Goal: Transaction & Acquisition: Subscribe to service/newsletter

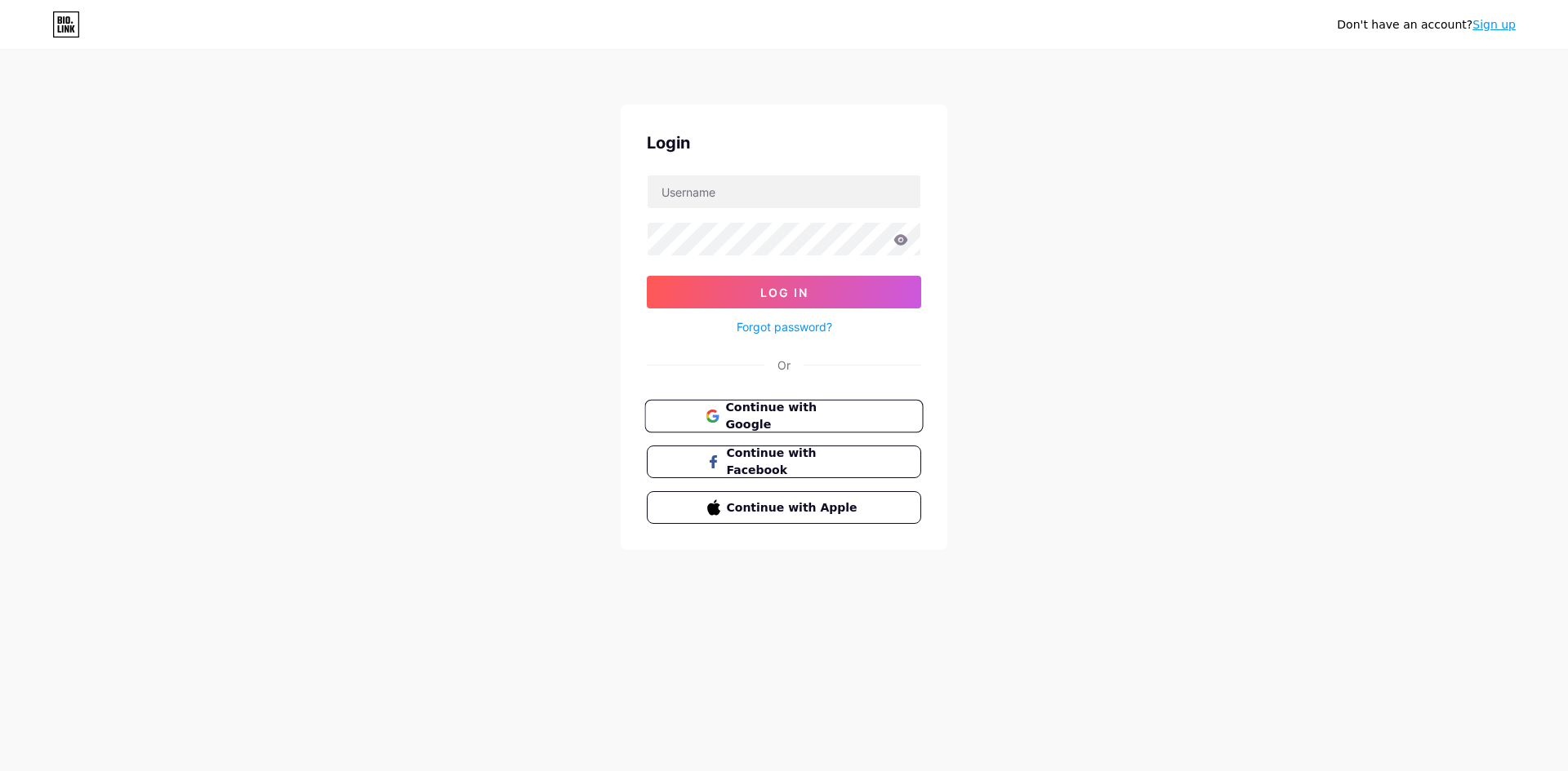
click at [707, 419] on icon at bounding box center [711, 421] width 11 height 6
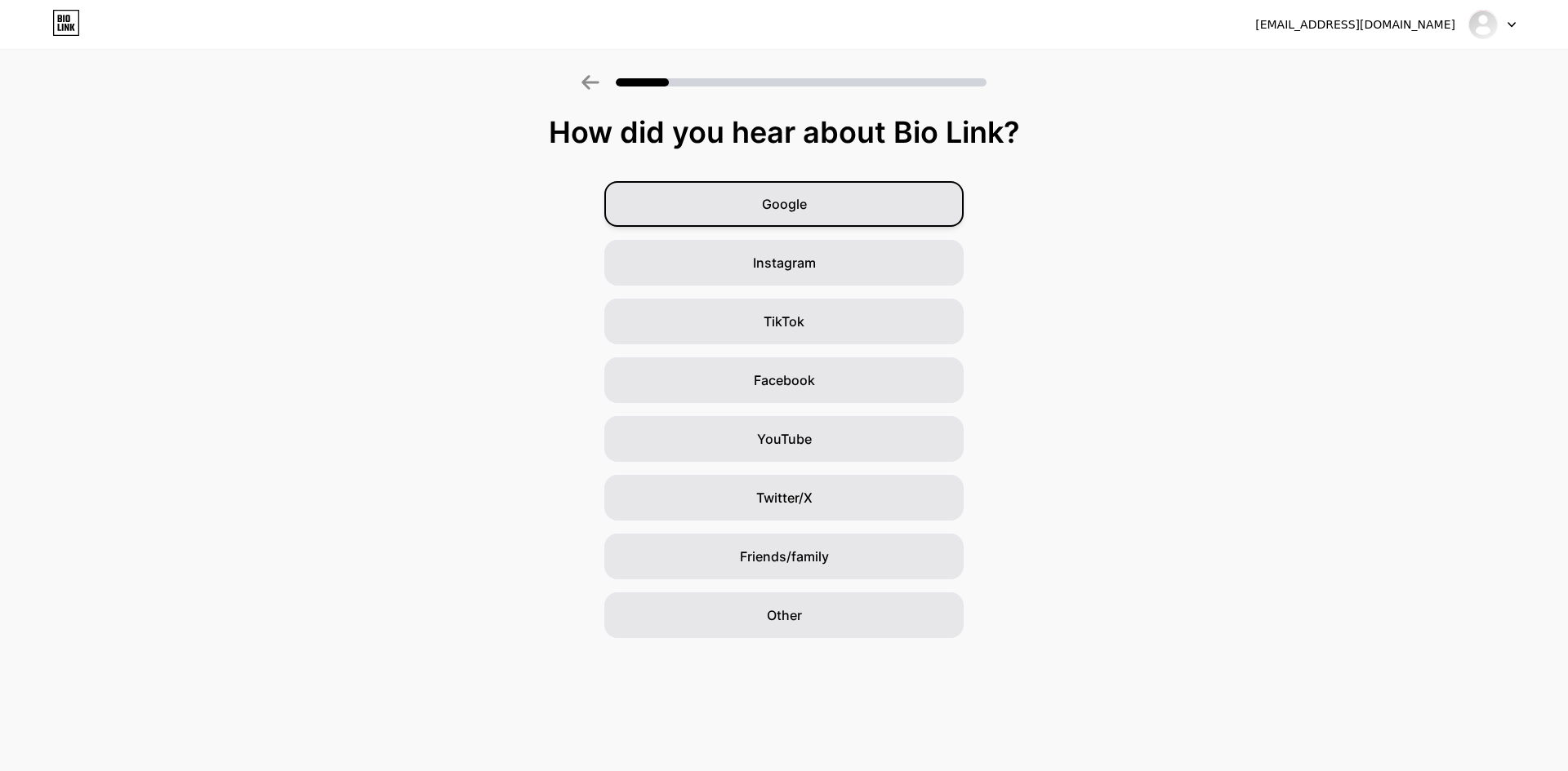
click at [843, 182] on div "Google" at bounding box center [783, 204] width 359 height 46
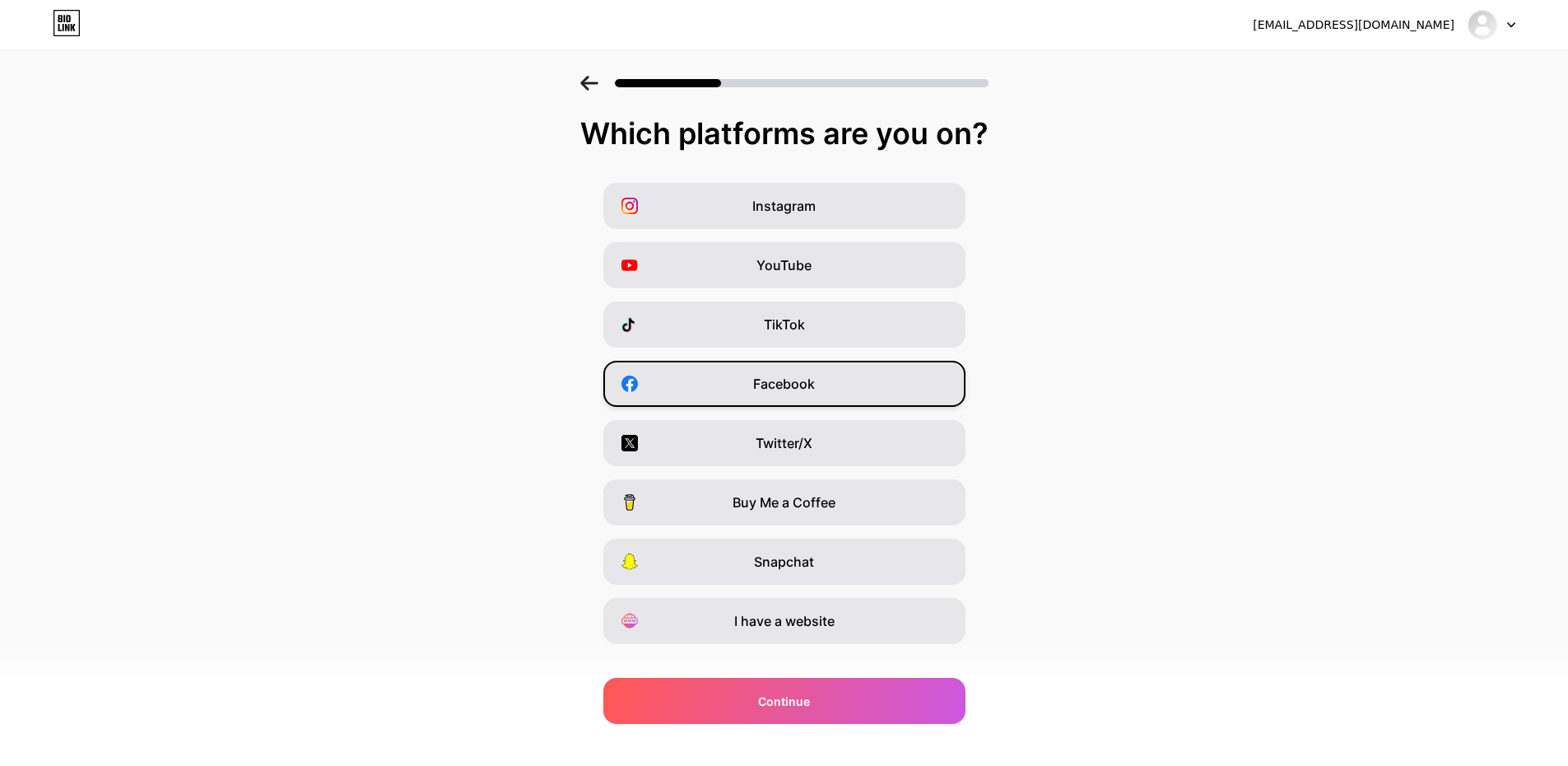
click at [756, 389] on div "Facebook" at bounding box center [784, 383] width 362 height 46
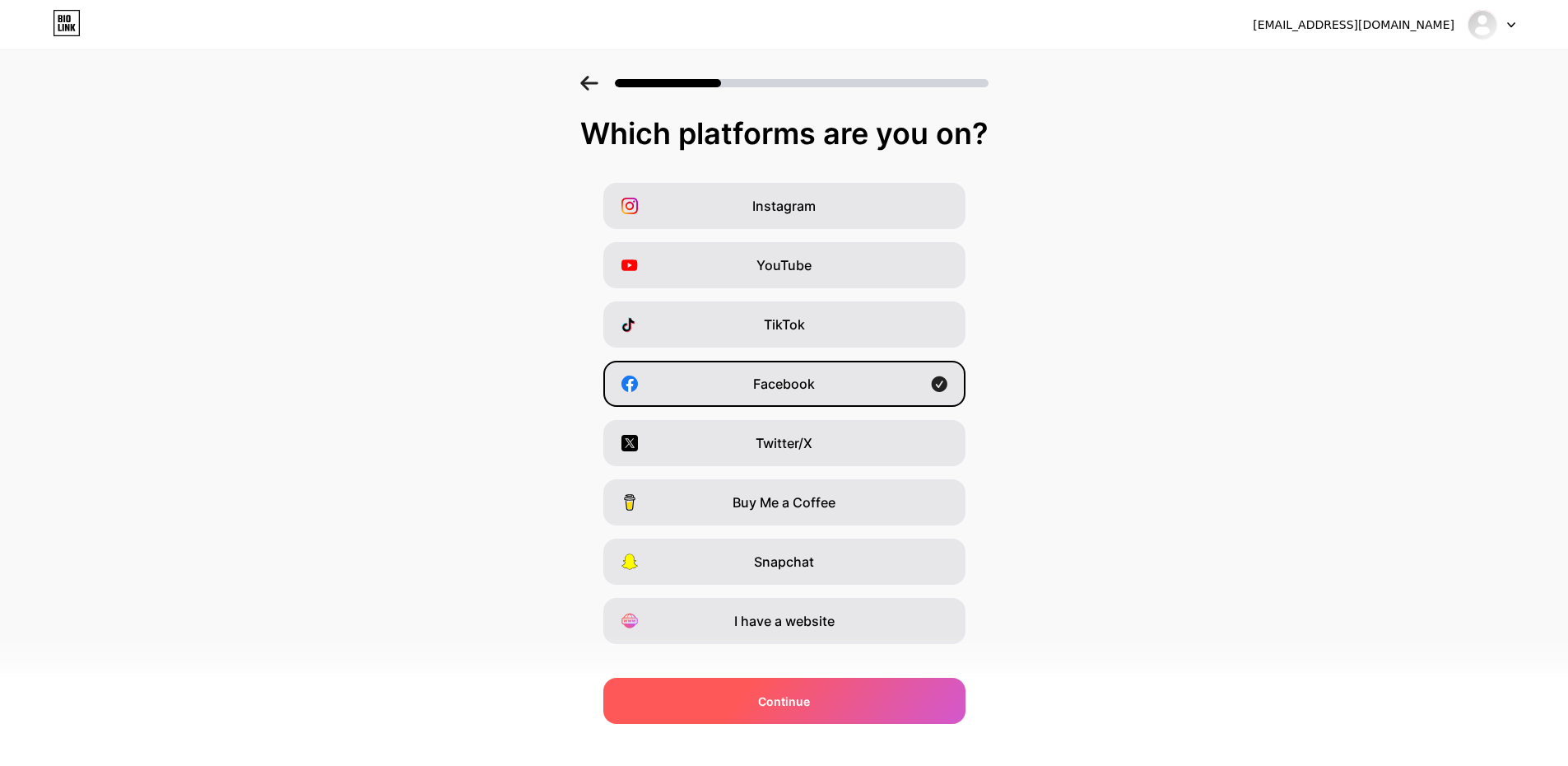
click at [743, 717] on div "Continue" at bounding box center [784, 700] width 362 height 46
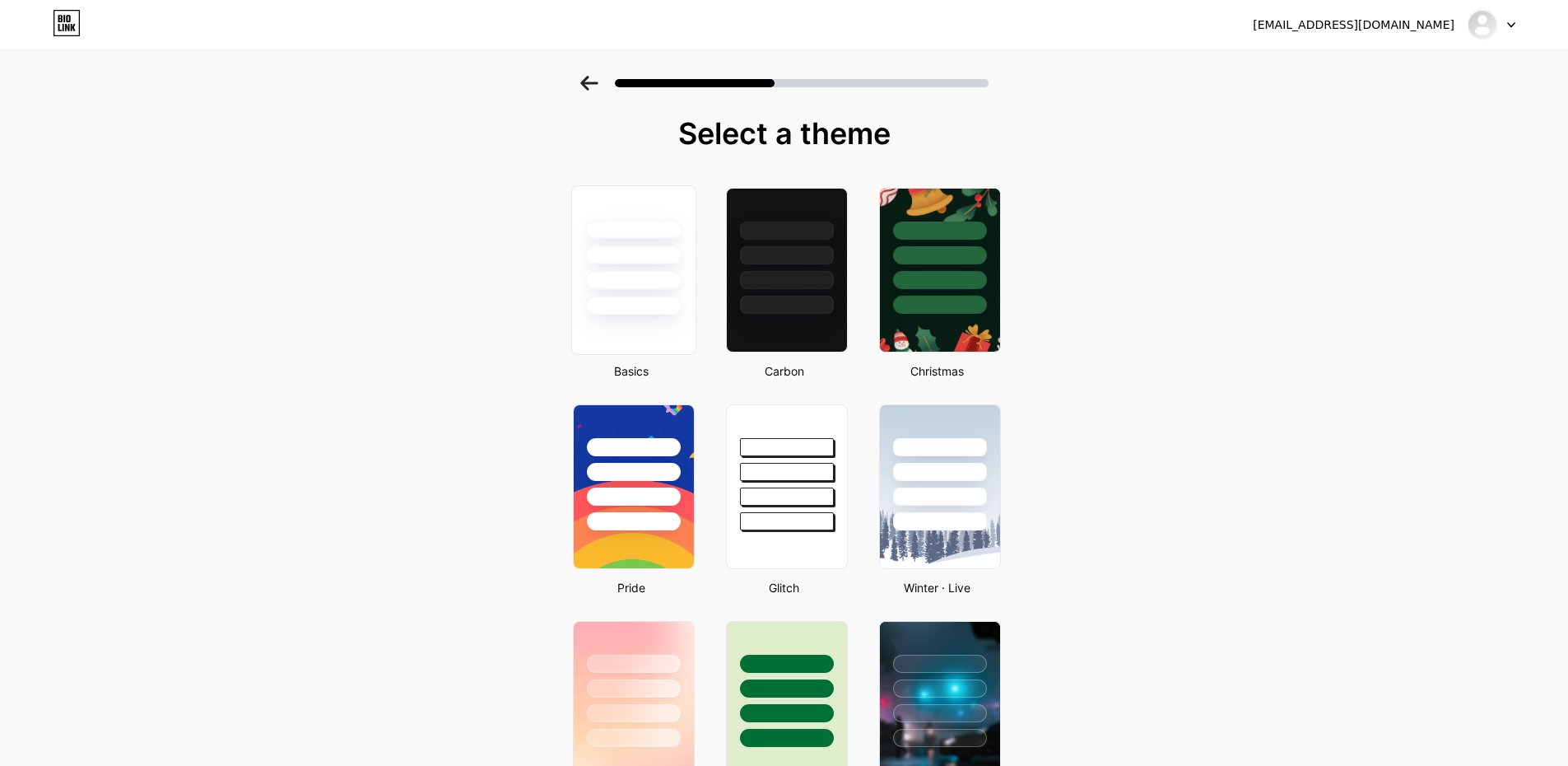
click at [669, 251] on div at bounding box center [633, 255] width 96 height 19
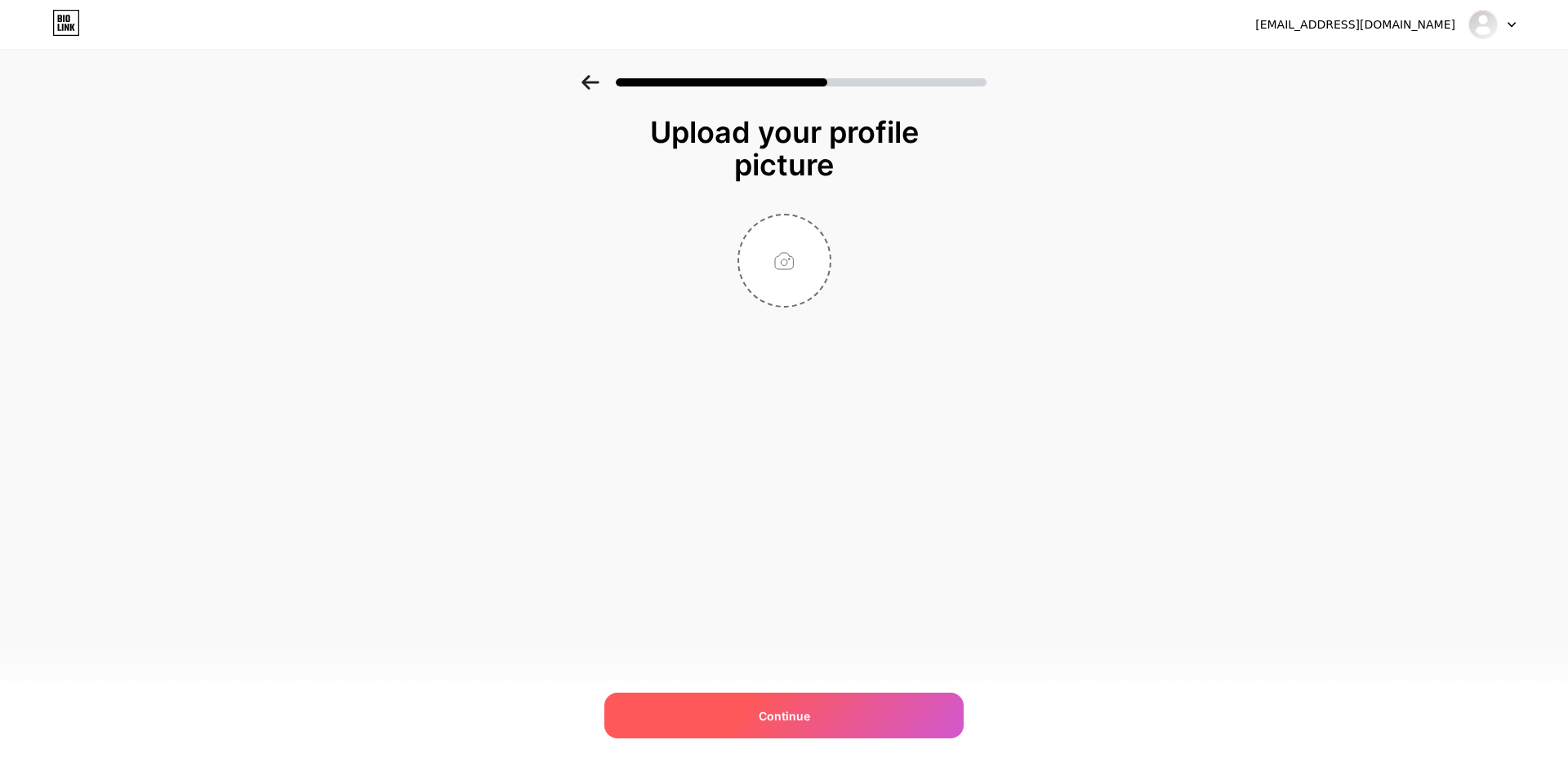
click at [785, 718] on span "Continue" at bounding box center [784, 716] width 52 height 17
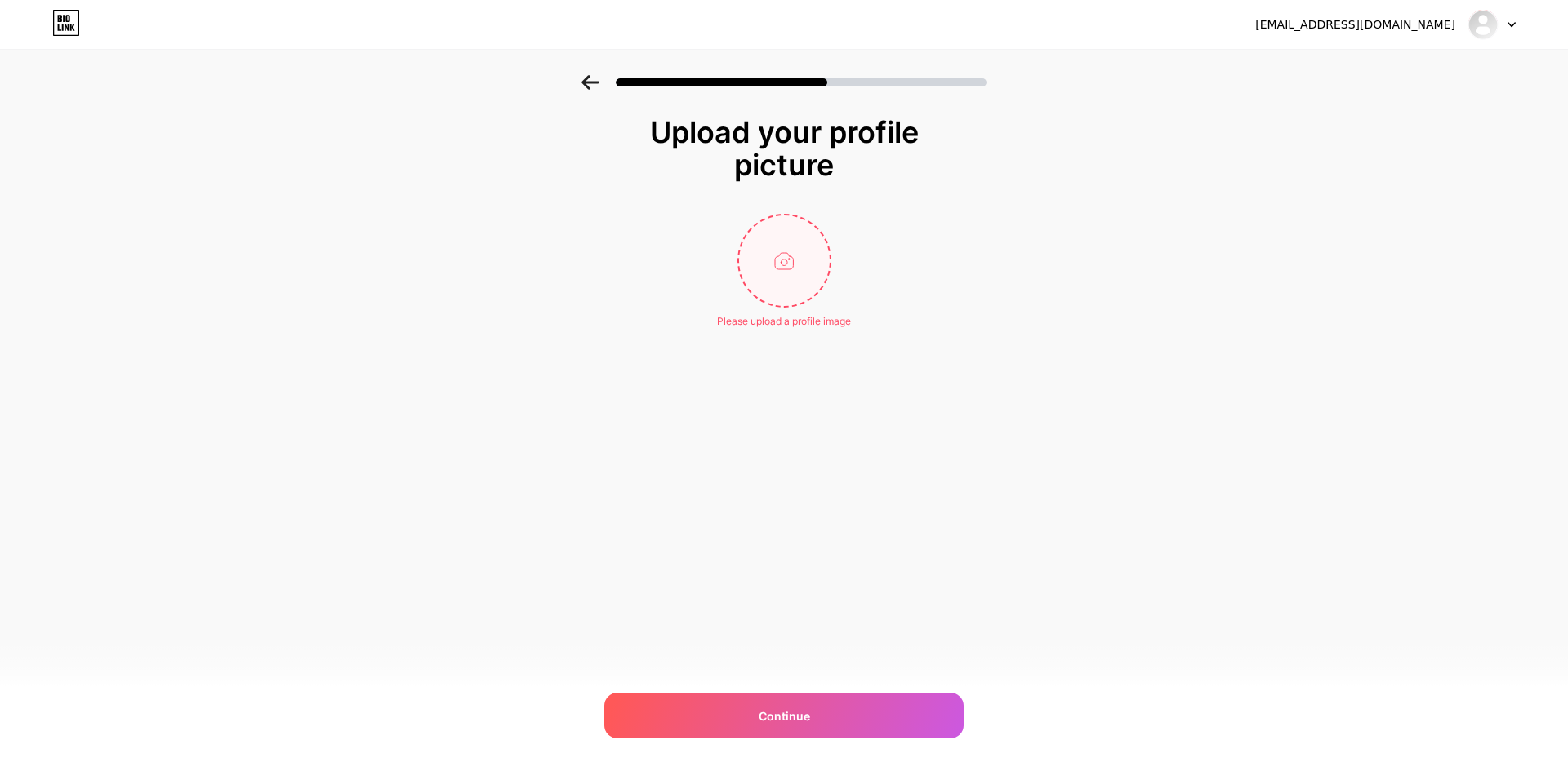
click at [800, 282] on input "file" at bounding box center [784, 260] width 90 height 90
click at [801, 285] on input "file" at bounding box center [784, 260] width 90 height 90
type input "C:\fakepath\9de2540d5e8f54010a1c80bf2478fe35.jpg"
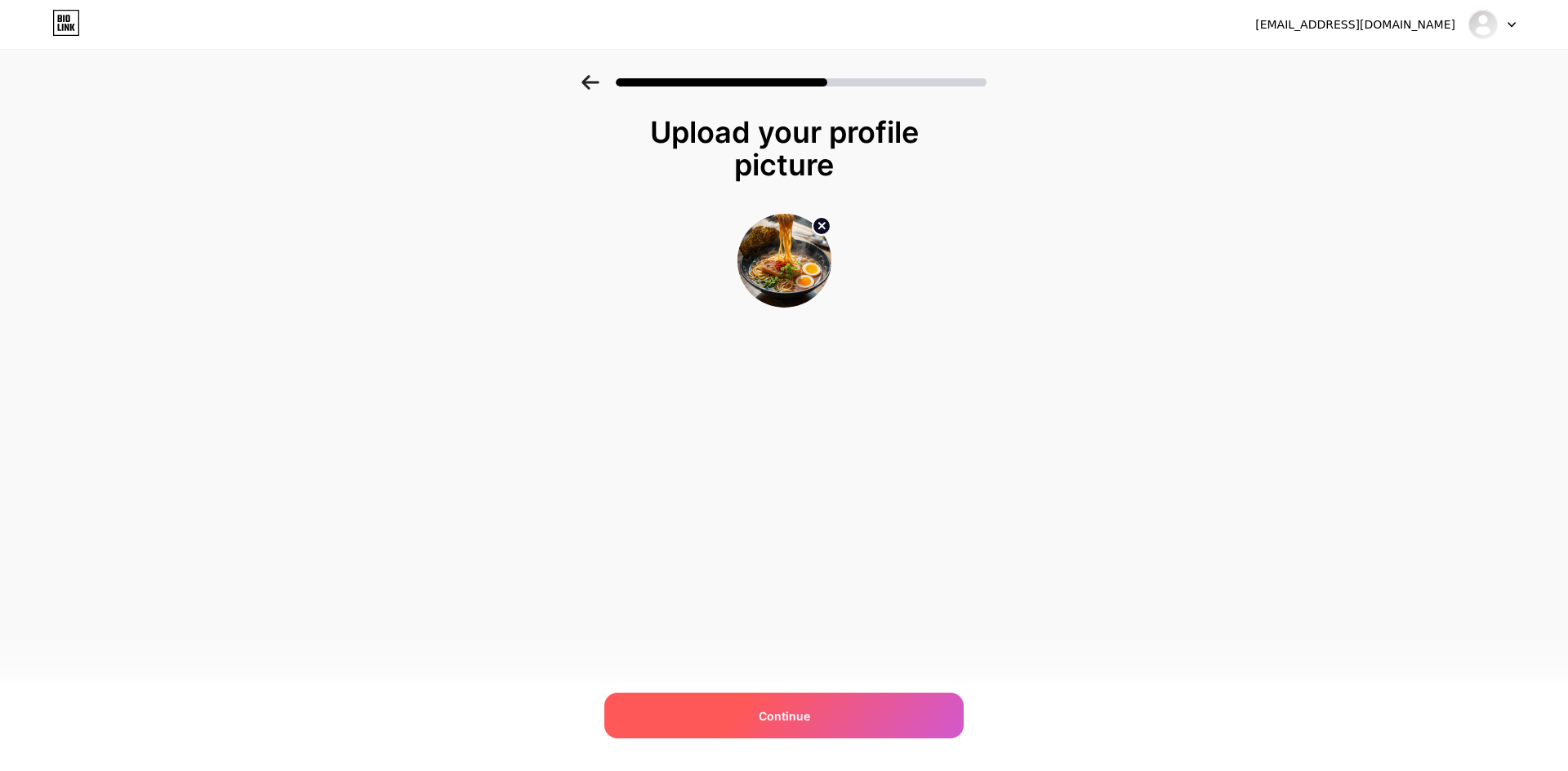
click at [782, 716] on span "Continue" at bounding box center [784, 716] width 52 height 17
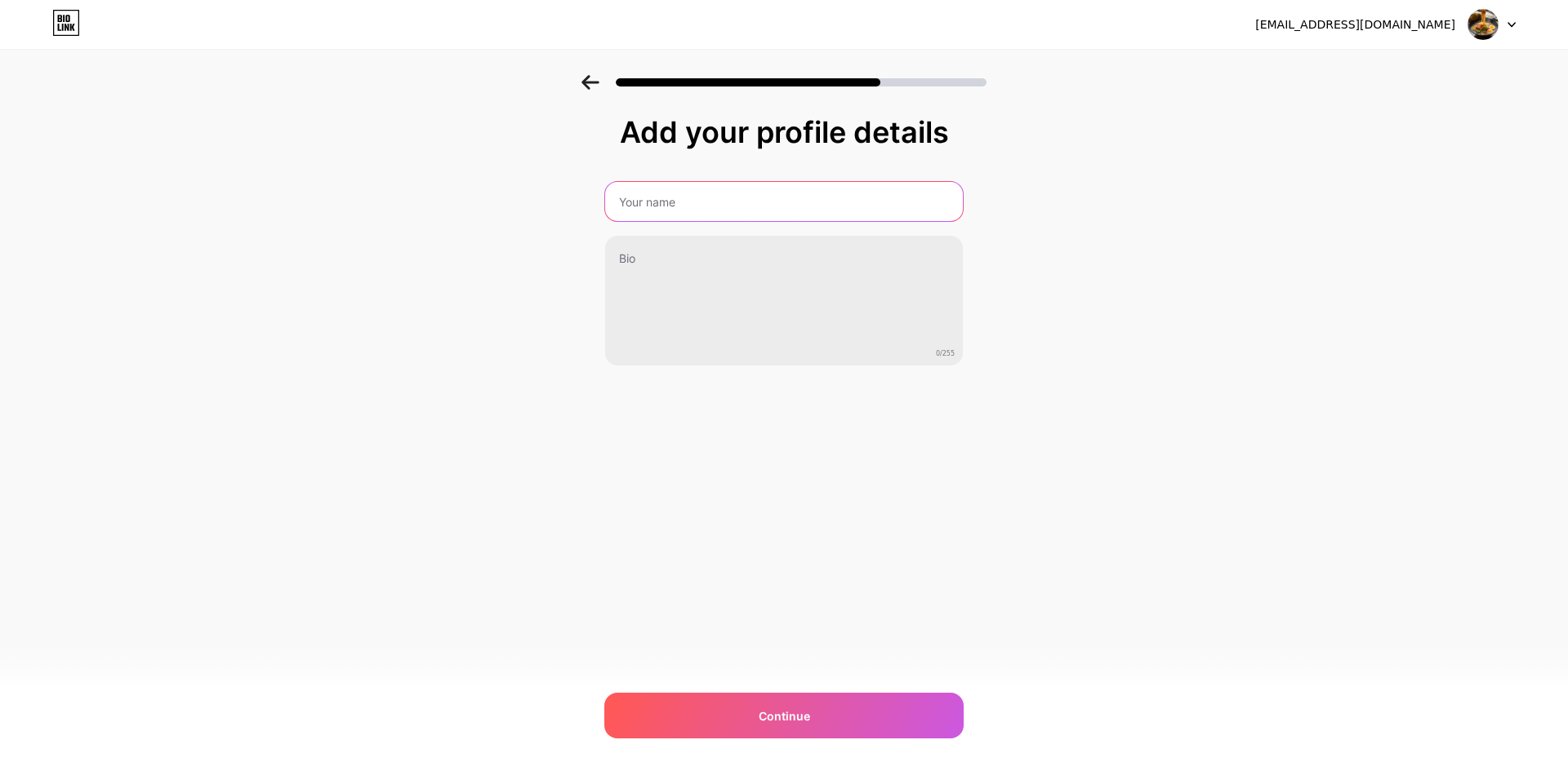
click at [759, 209] on input "text" at bounding box center [783, 202] width 357 height 39
click at [514, 220] on div "Add your profile details 0/255 Continue Error" at bounding box center [784, 262] width 1568 height 373
click at [676, 202] on input "text" at bounding box center [783, 202] width 357 height 39
type input "?"
type input "Max"
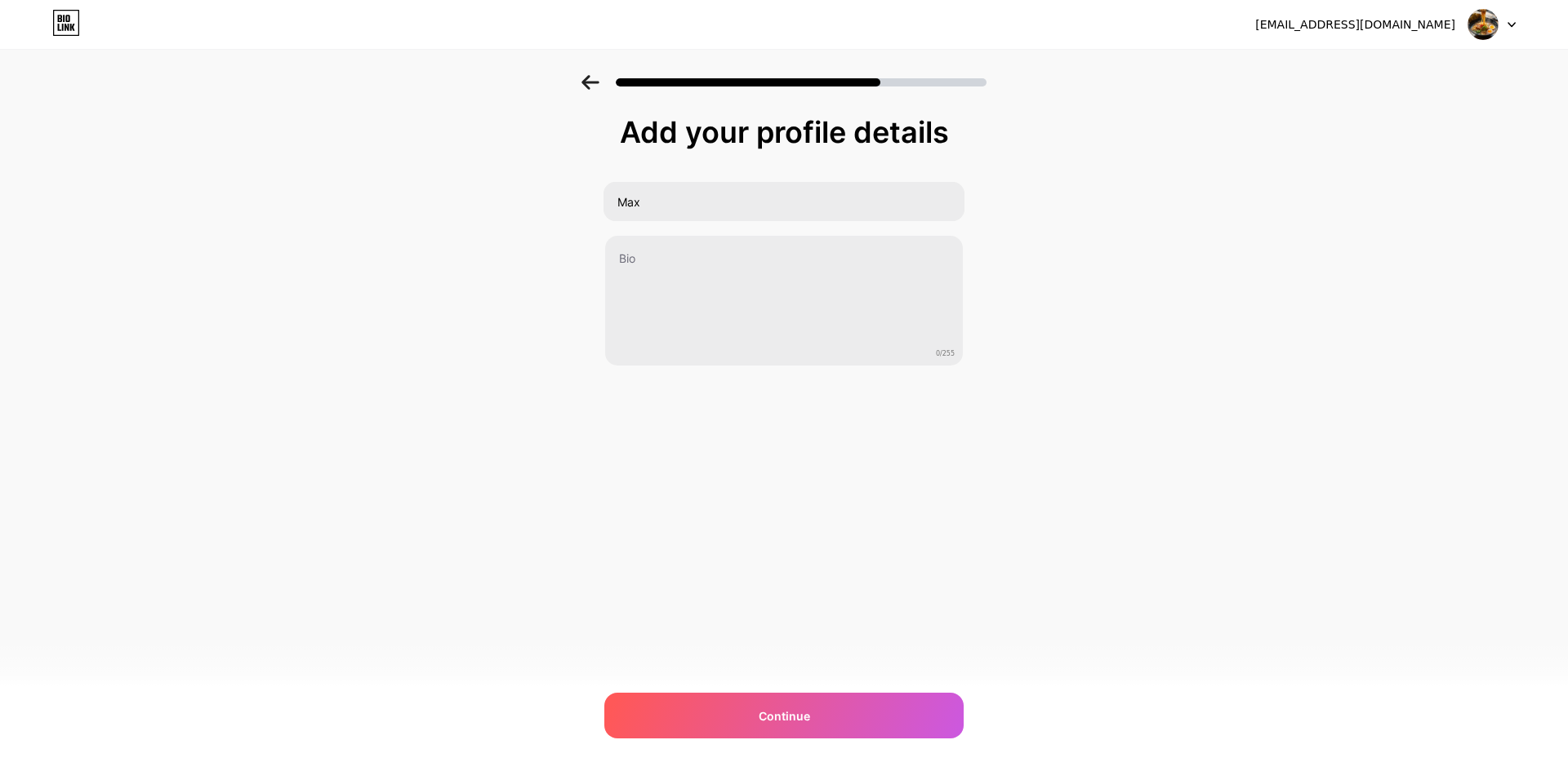
click at [474, 354] on div "Add your profile details Max 0/255 Continue Error" at bounding box center [784, 262] width 1568 height 373
click at [749, 713] on div "Continue" at bounding box center [783, 716] width 359 height 46
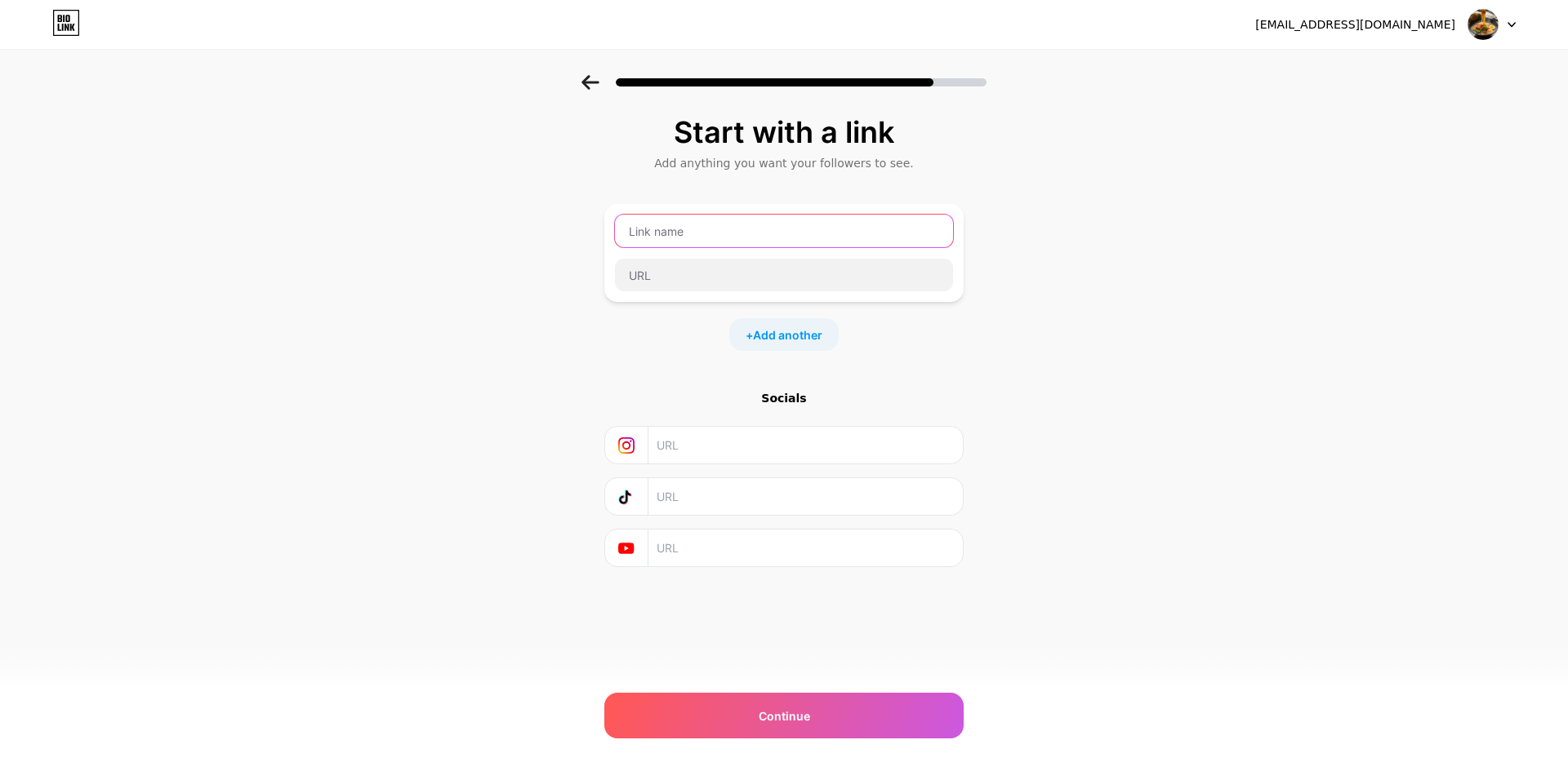
click at [818, 231] on input "text" at bounding box center [784, 231] width 338 height 33
click at [901, 407] on div "Socials" at bounding box center [783, 479] width 359 height 177
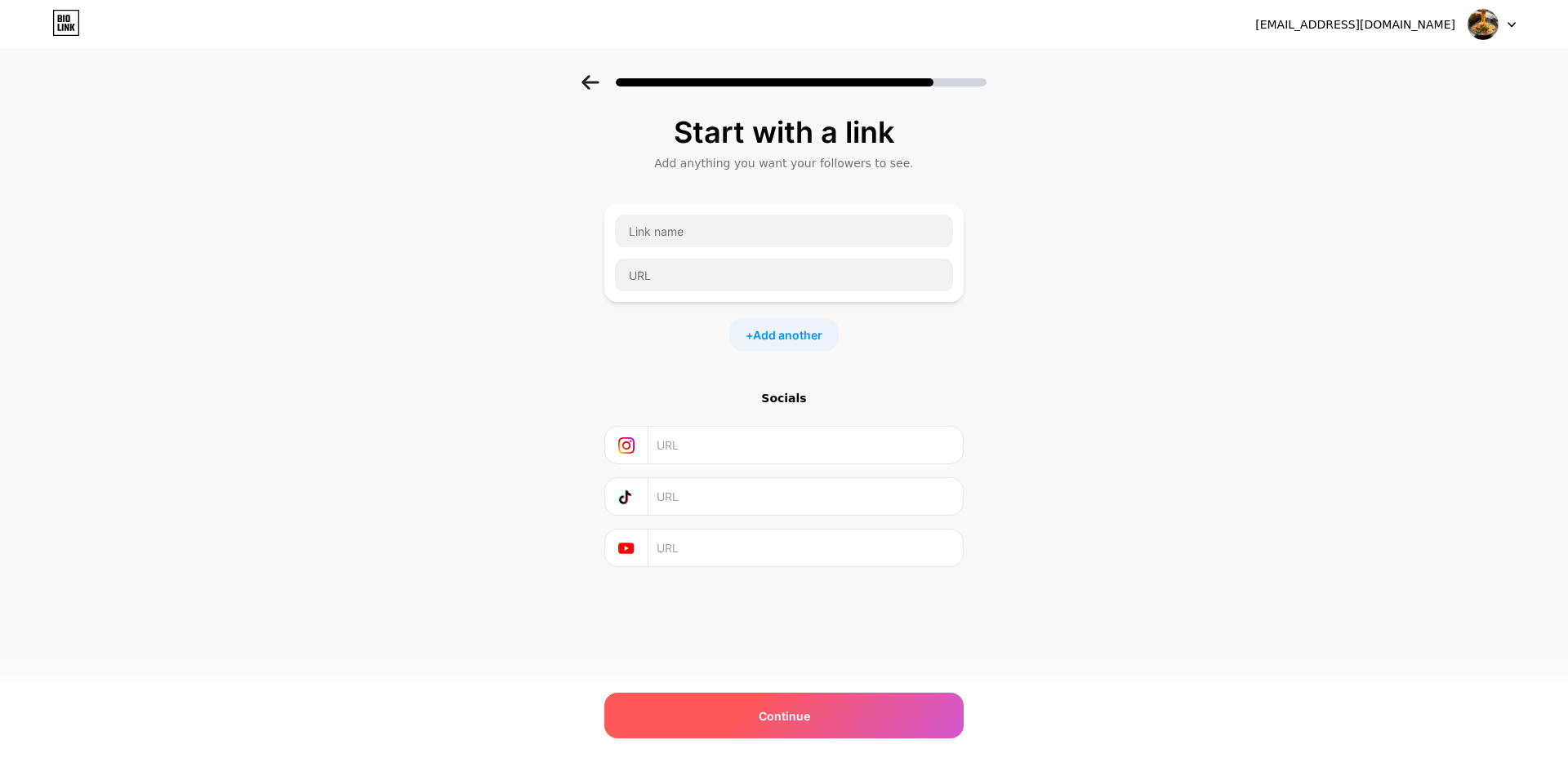
click at [771, 726] on div "Continue" at bounding box center [783, 716] width 359 height 46
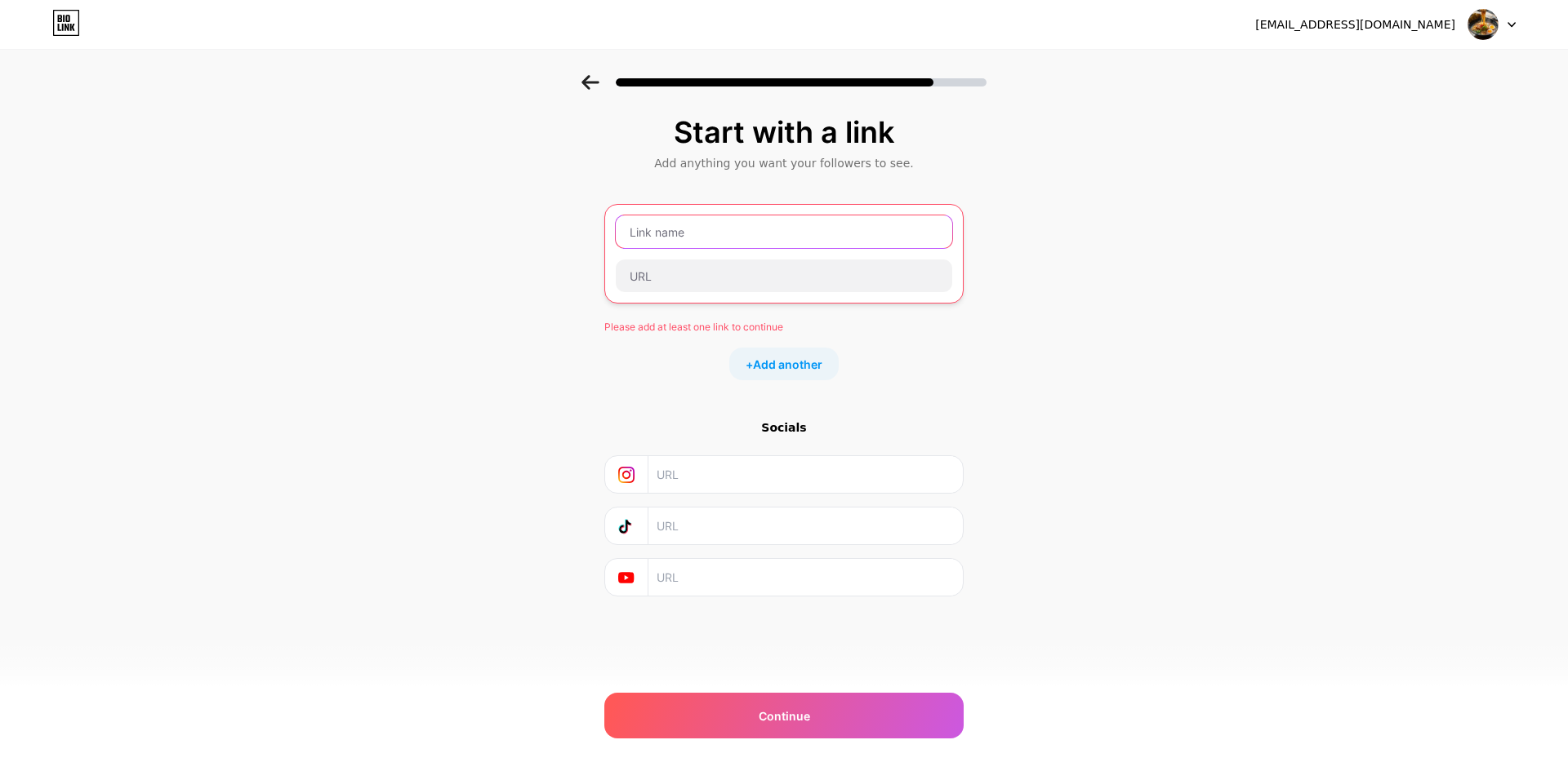
click at [756, 231] on input "text" at bounding box center [784, 231] width 336 height 33
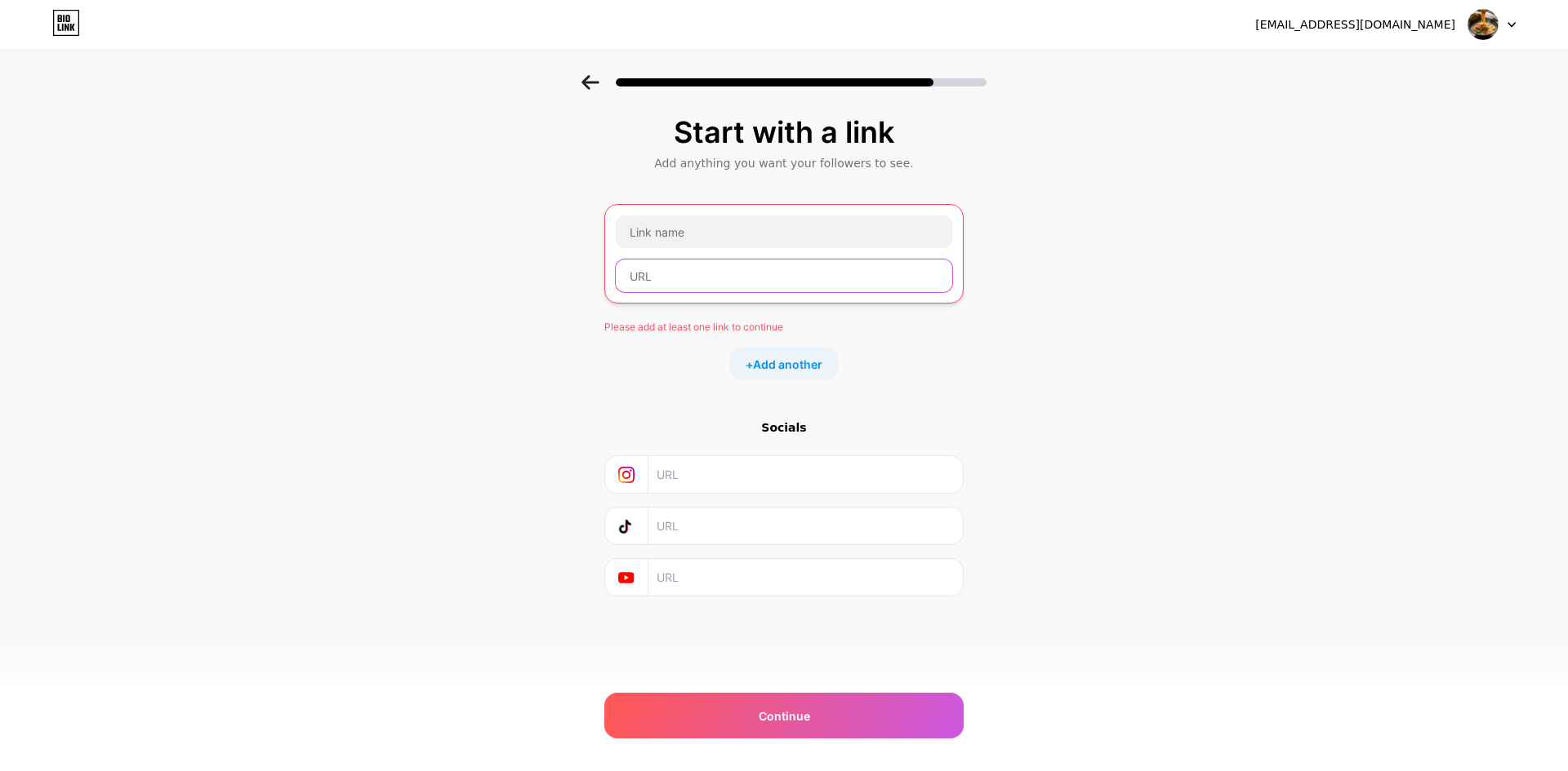
click at [727, 288] on input "text" at bounding box center [784, 275] width 336 height 33
click at [798, 428] on div "Socials" at bounding box center [783, 427] width 359 height 16
click at [1494, 27] on img at bounding box center [1483, 24] width 31 height 31
click at [84, 30] on div "[EMAIL_ADDRESS][DOMAIN_NAME] Logout" at bounding box center [784, 24] width 1568 height 30
click at [68, 29] on icon at bounding box center [66, 27] width 4 height 8
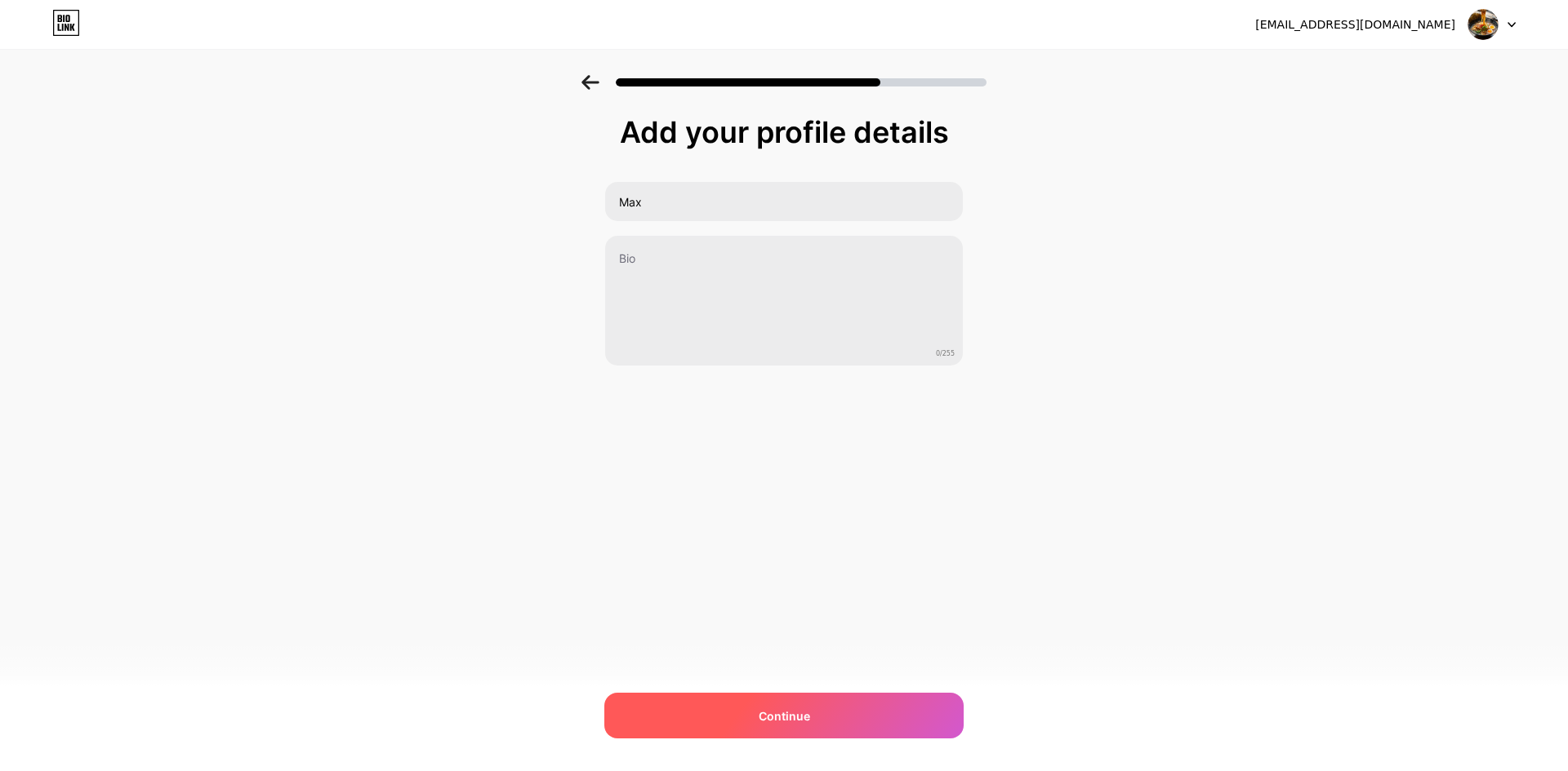
click at [766, 721] on span "Continue" at bounding box center [784, 716] width 52 height 17
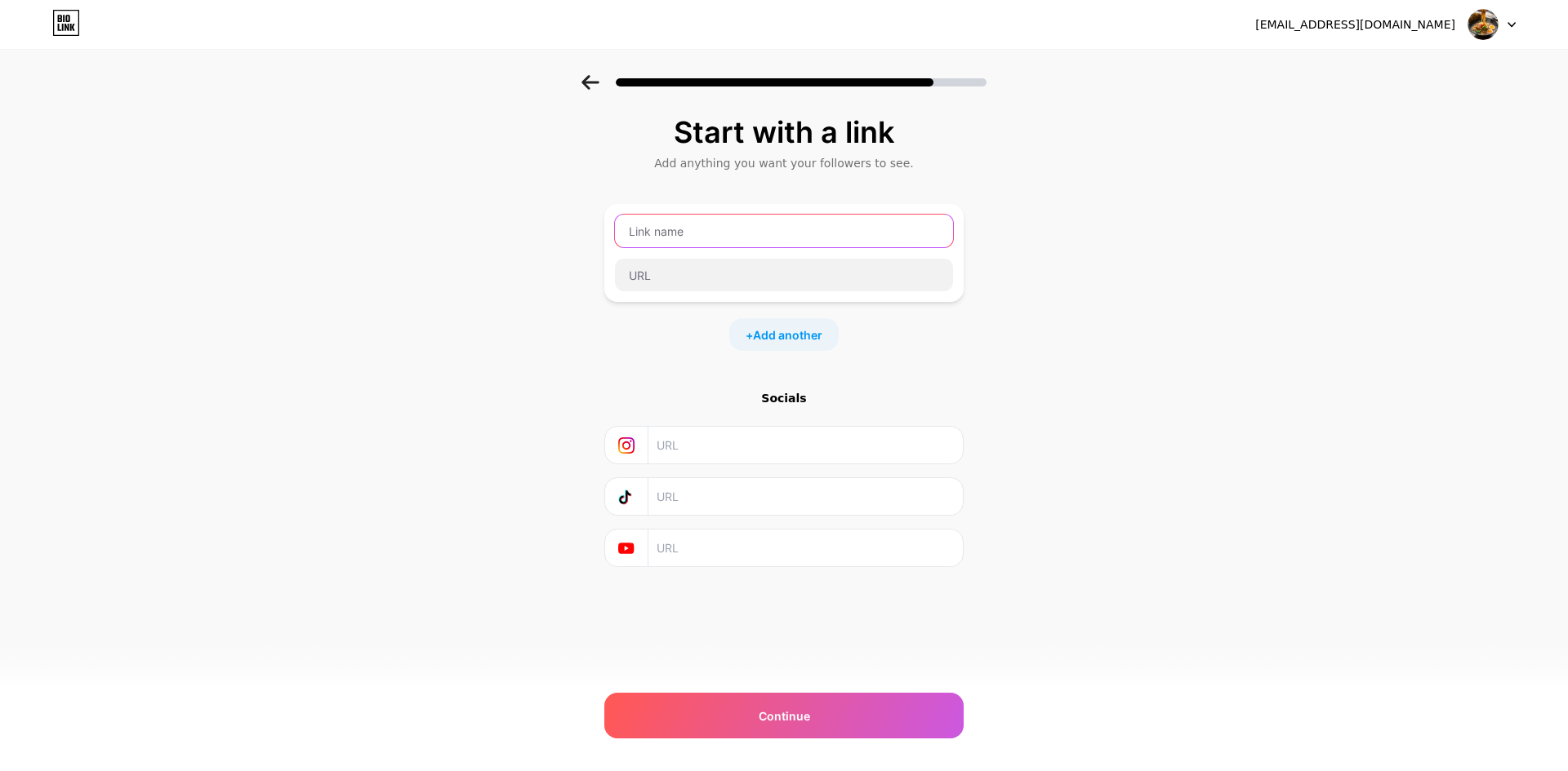
click at [751, 230] on input "text" at bounding box center [784, 231] width 338 height 33
type input "m"
type input "sutin"
click at [719, 280] on input "text" at bounding box center [784, 274] width 338 height 33
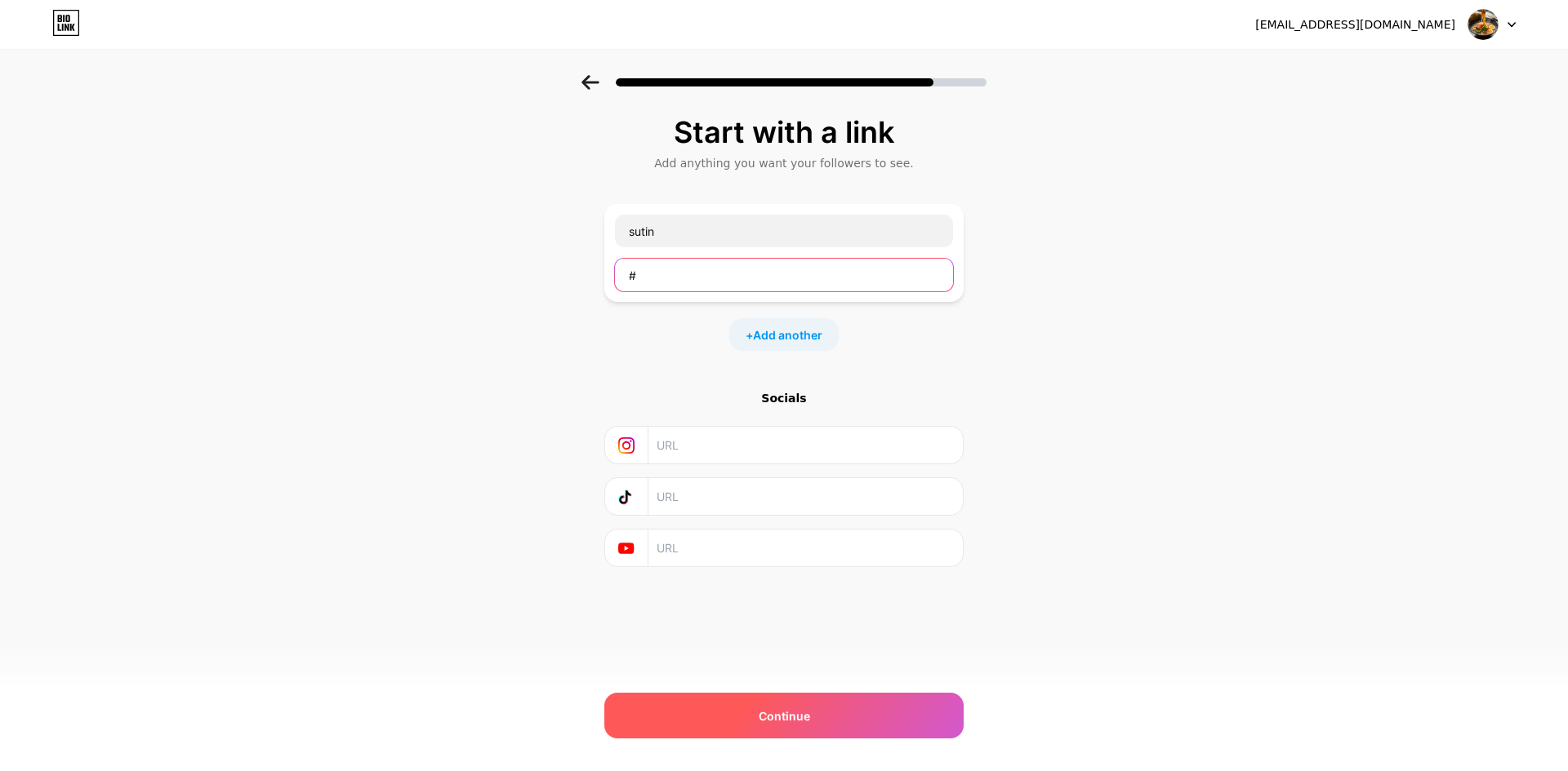
type input "#"
click at [801, 717] on span "Continue" at bounding box center [784, 716] width 52 height 17
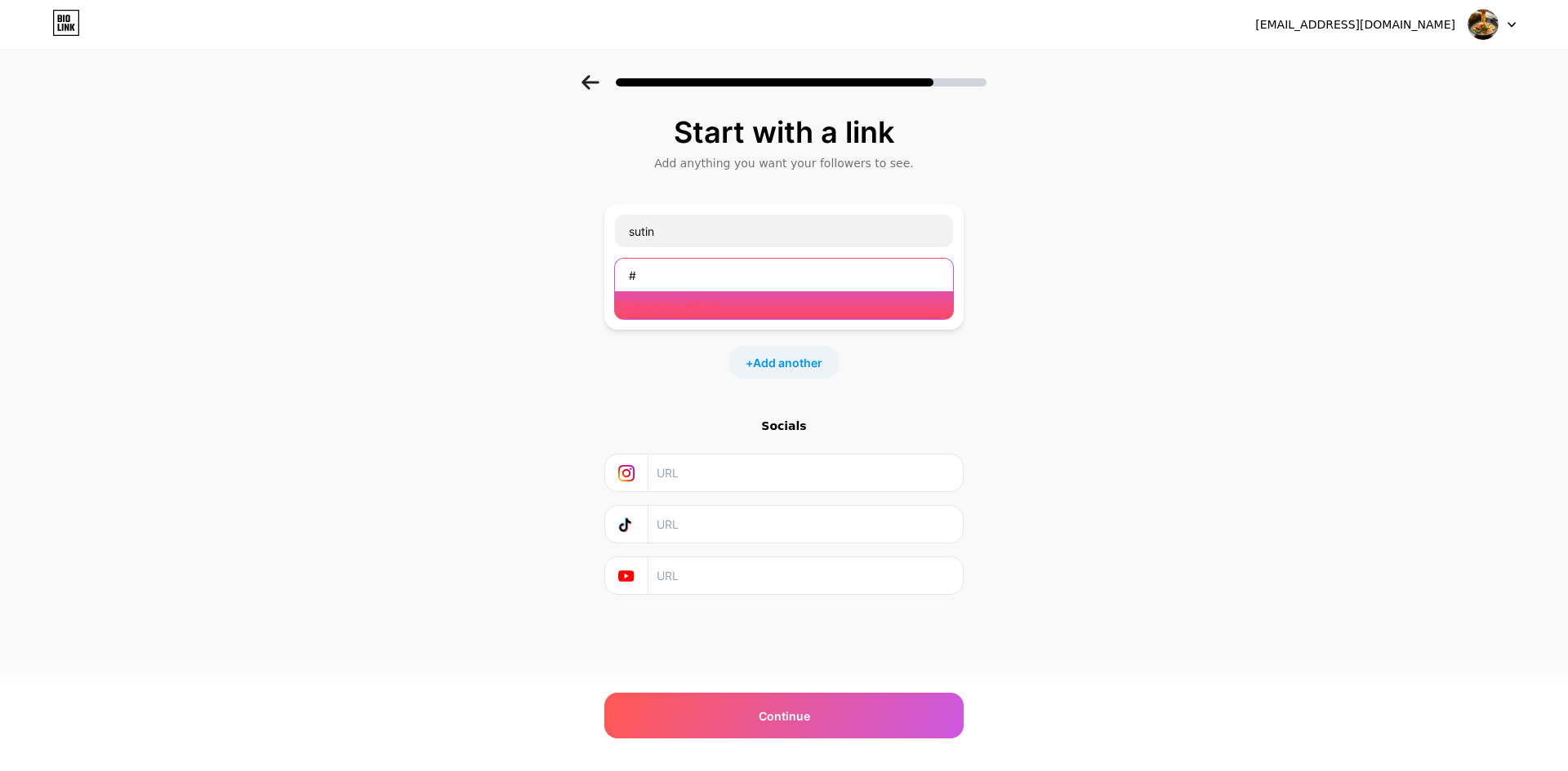
click at [677, 272] on input "#" at bounding box center [784, 274] width 338 height 33
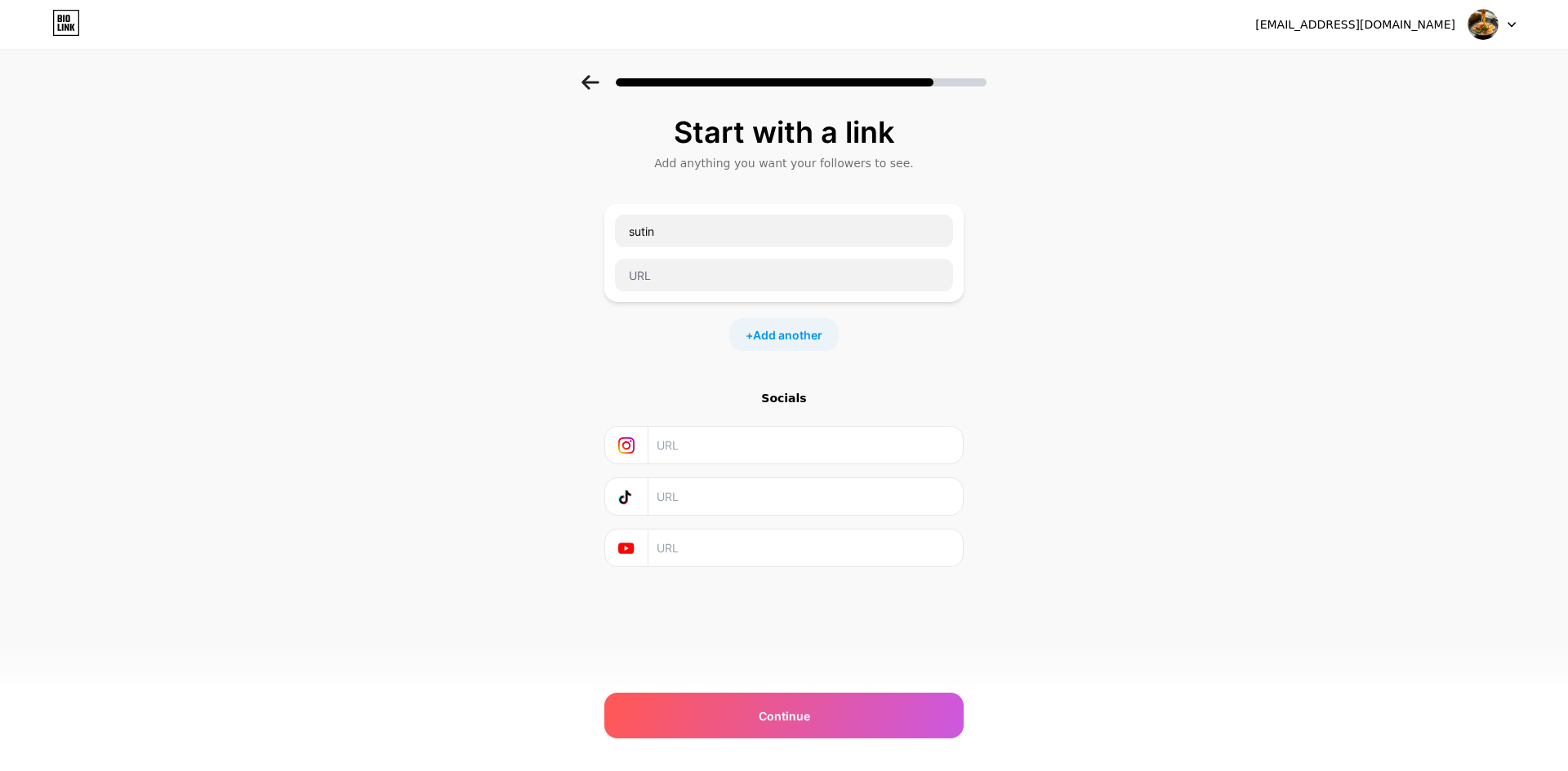
click at [662, 339] on div "+ Add another" at bounding box center [783, 334] width 359 height 33
click at [682, 271] on input "text" at bounding box center [784, 274] width 338 height 33
paste input "[URL][DOMAIN_NAME][DOMAIN_NAME]"
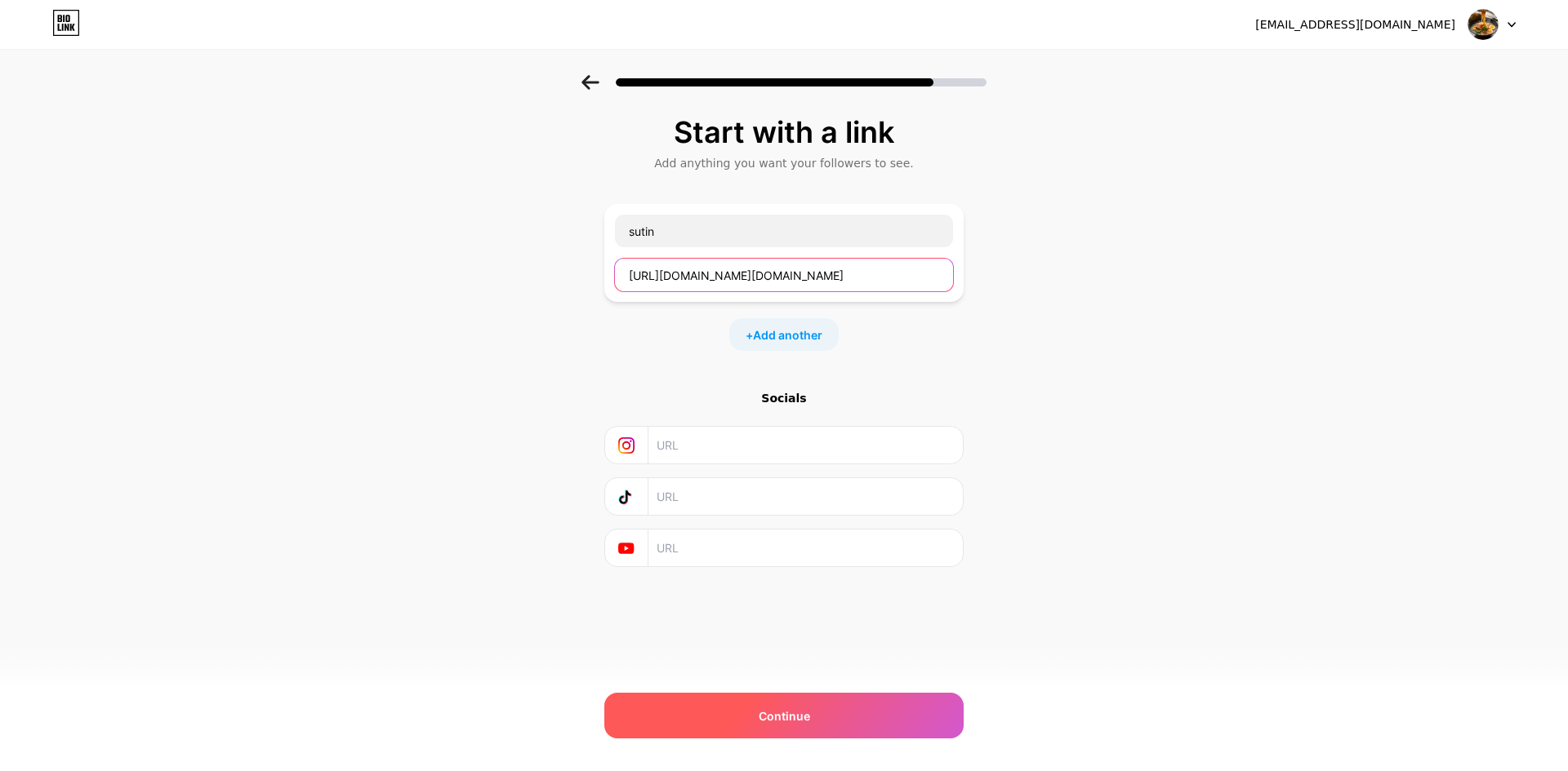
type input "[URL][DOMAIN_NAME][DOMAIN_NAME]"
click at [760, 726] on div "Continue" at bounding box center [783, 716] width 359 height 46
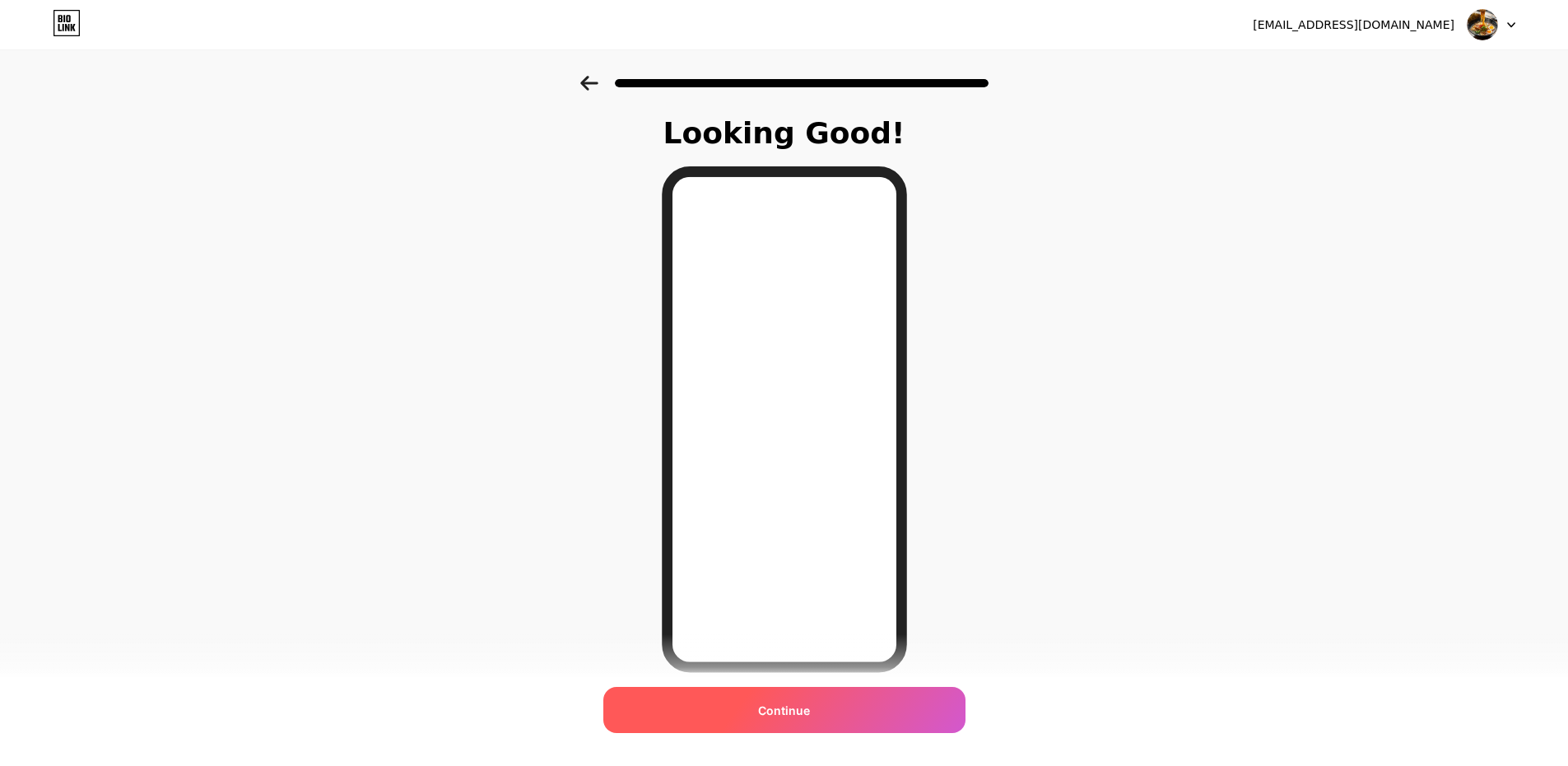
click at [829, 707] on div "Continue" at bounding box center [784, 710] width 362 height 46
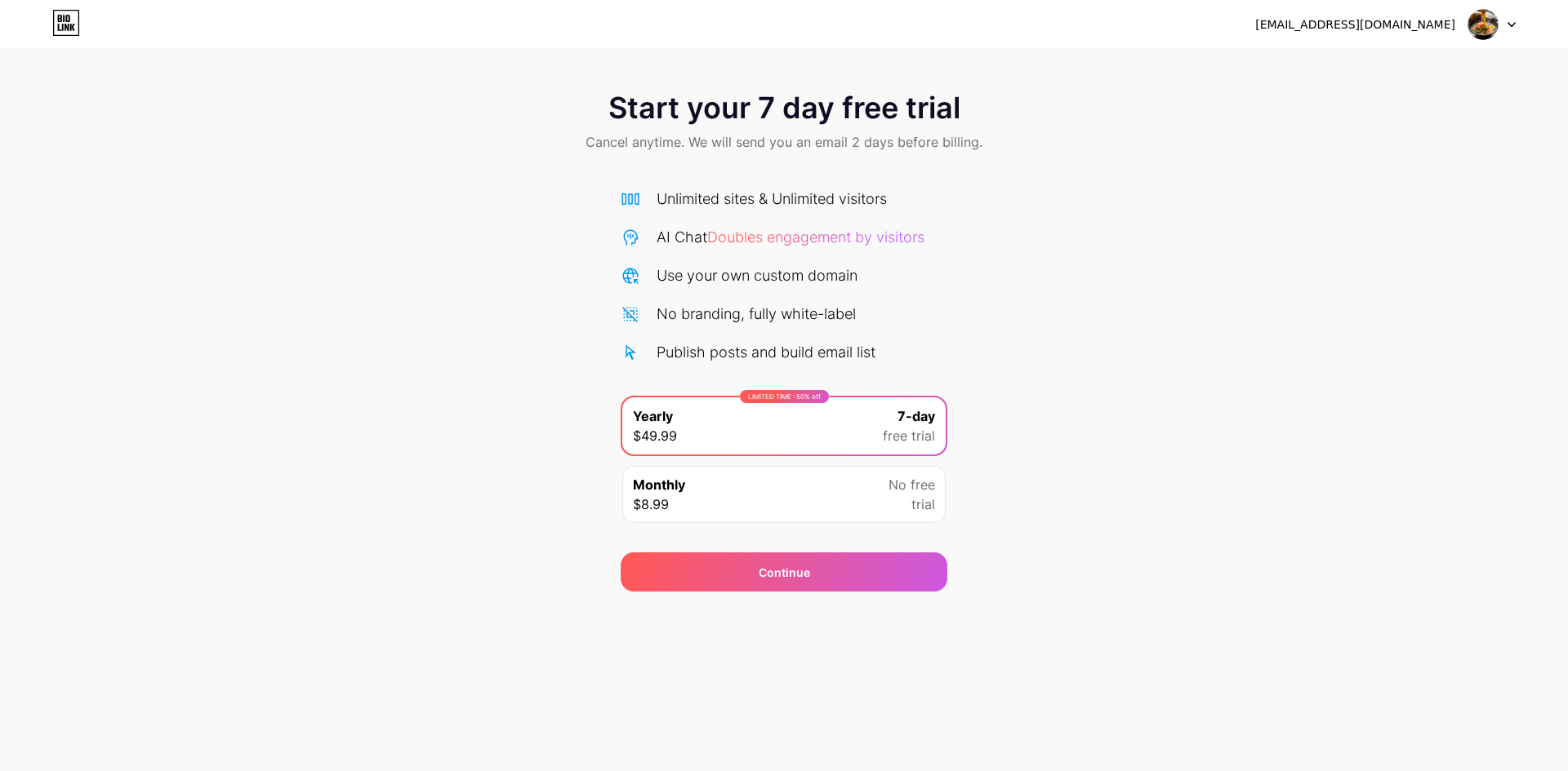
click at [76, 36] on link at bounding box center [66, 24] width 28 height 30
click at [730, 488] on div "Monthly $8.99 No free trial" at bounding box center [784, 495] width 324 height 57
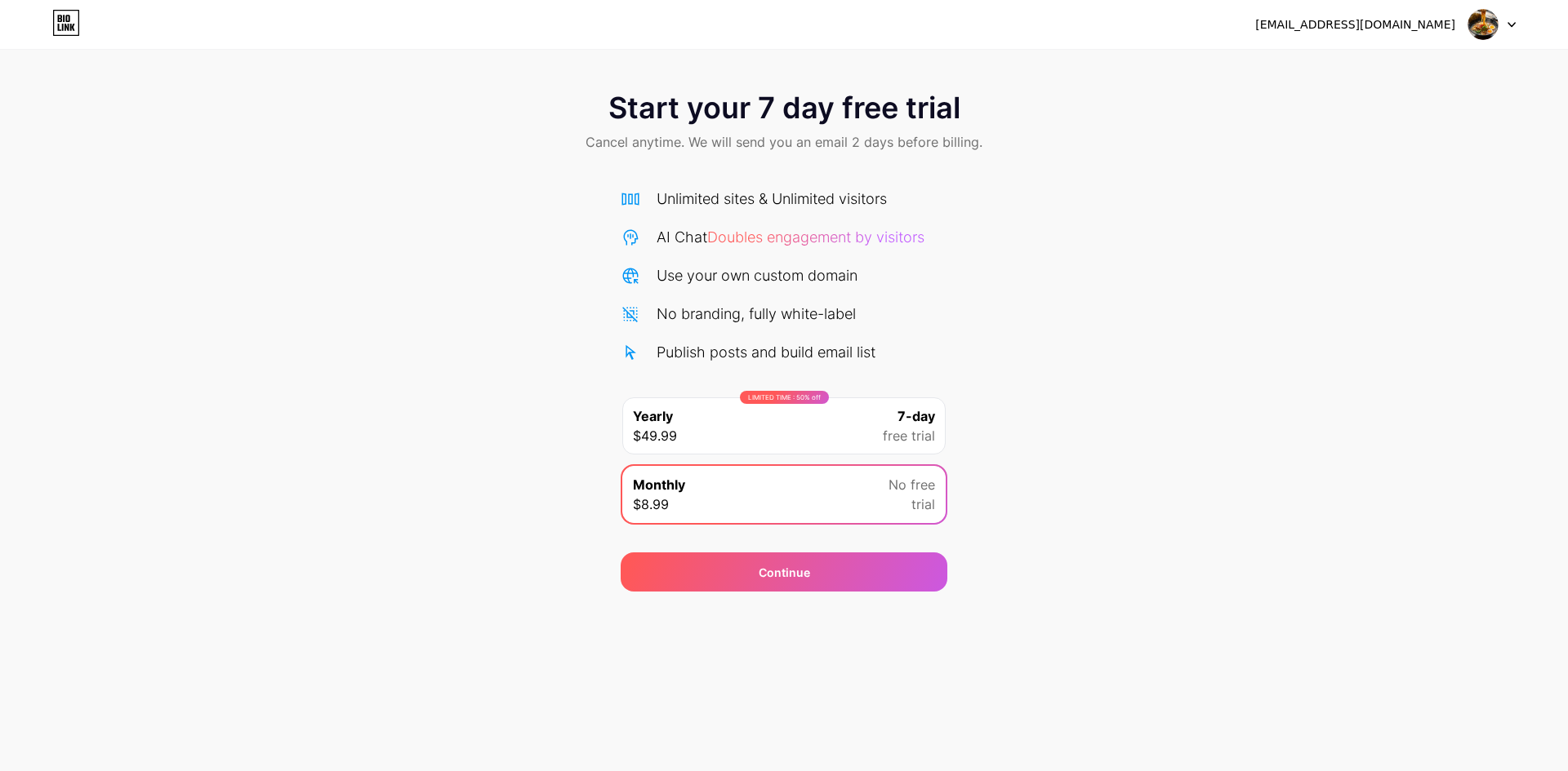
click at [732, 441] on div "LIMITED TIME : 50% off Yearly $49.99 7-day free trial" at bounding box center [784, 426] width 324 height 57
